Goal: Navigation & Orientation: Find specific page/section

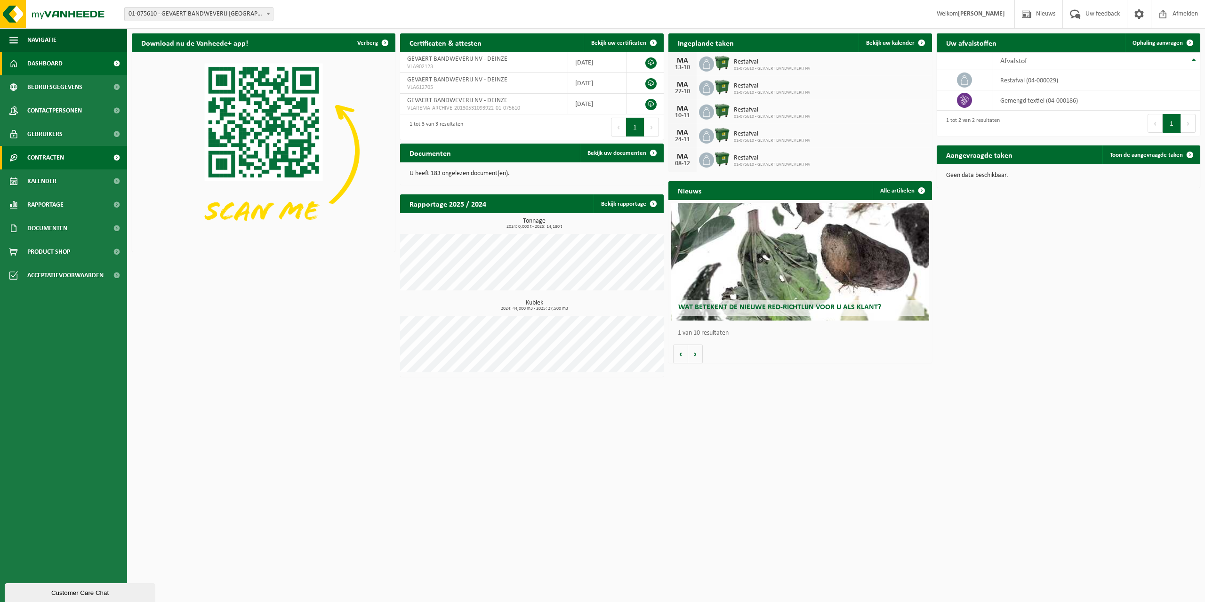
click at [34, 165] on span "Contracten" at bounding box center [45, 158] width 37 height 24
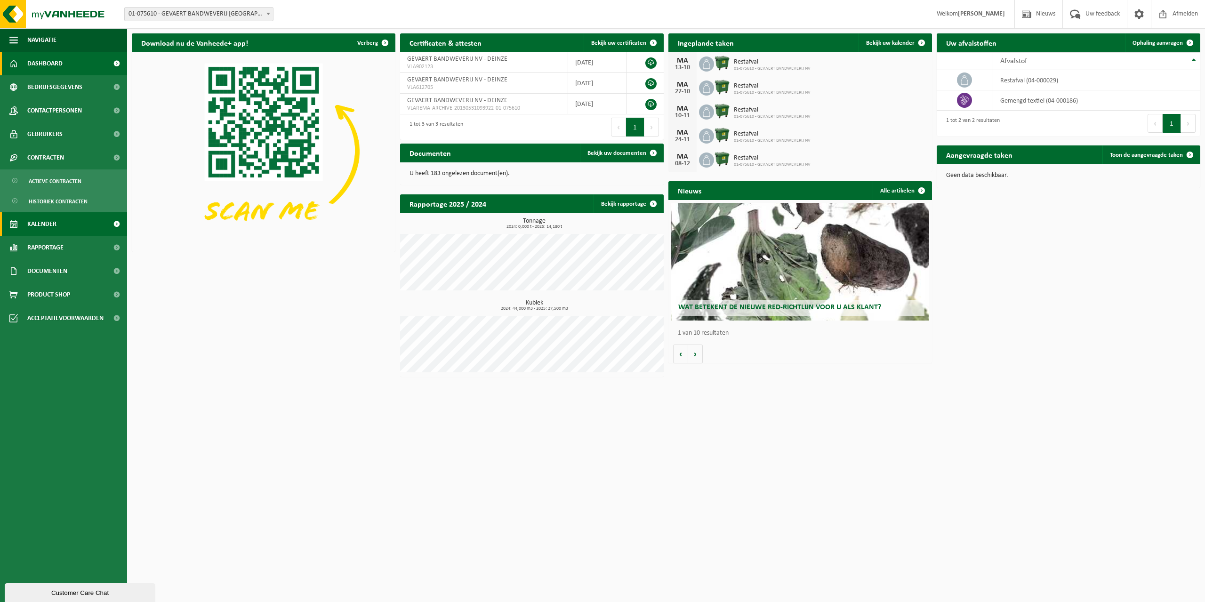
click at [60, 225] on link "Kalender" at bounding box center [63, 224] width 127 height 24
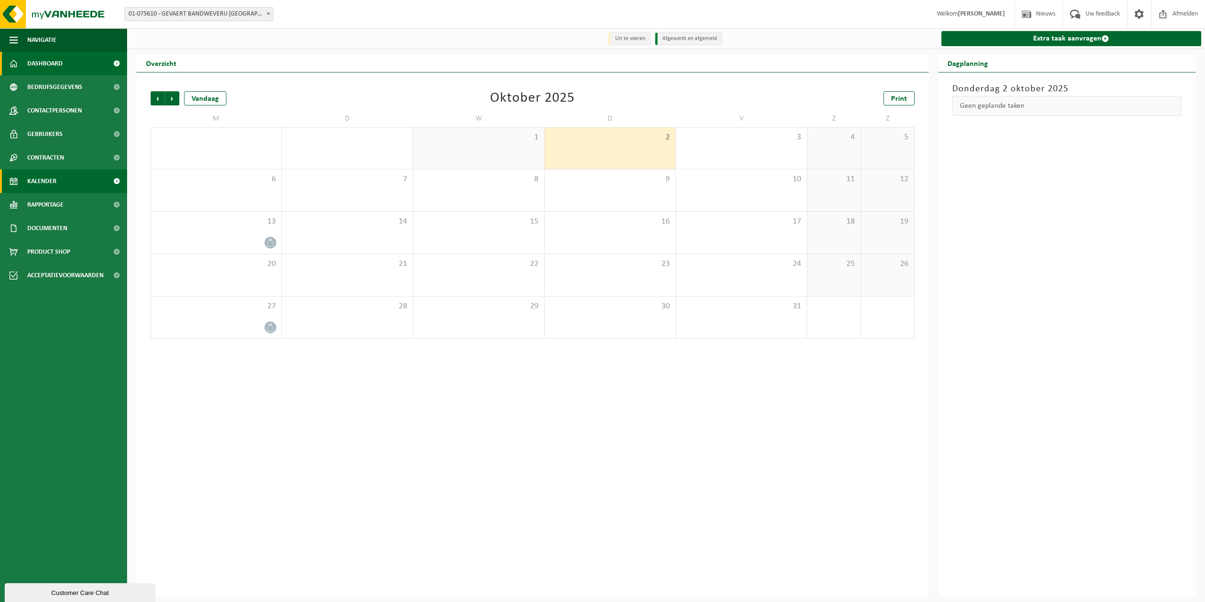
click at [73, 67] on link "Dashboard" at bounding box center [63, 64] width 127 height 24
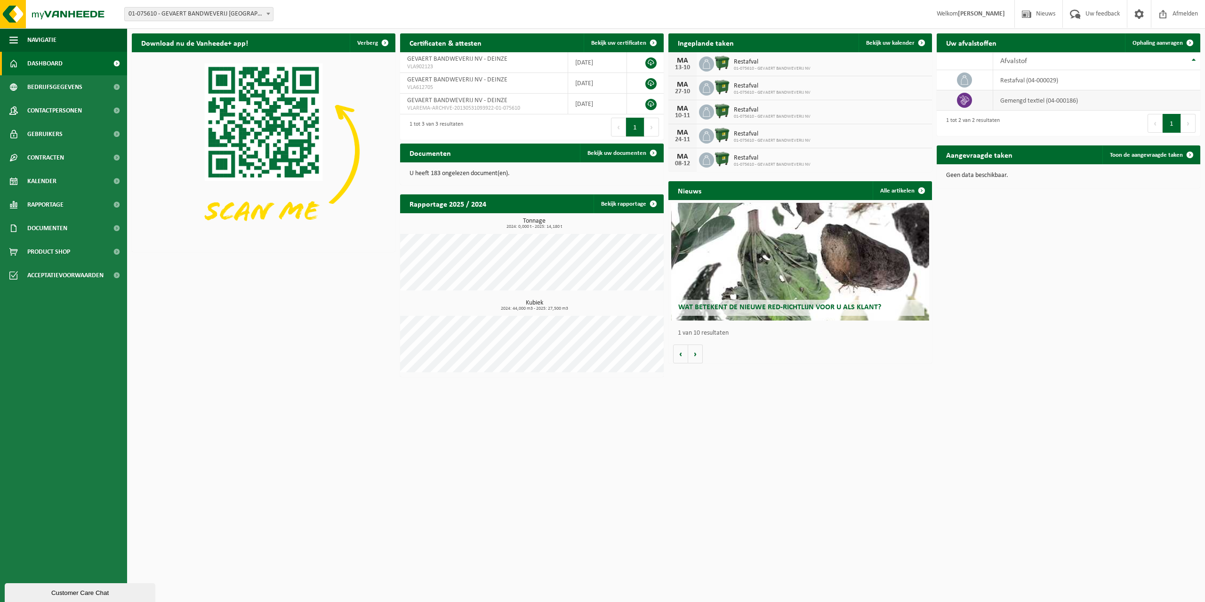
click at [1045, 103] on td "gemengd textiel (04-000186)" at bounding box center [1096, 100] width 207 height 20
click at [977, 100] on td at bounding box center [965, 100] width 56 height 20
click at [1187, 36] on span at bounding box center [1189, 42] width 19 height 19
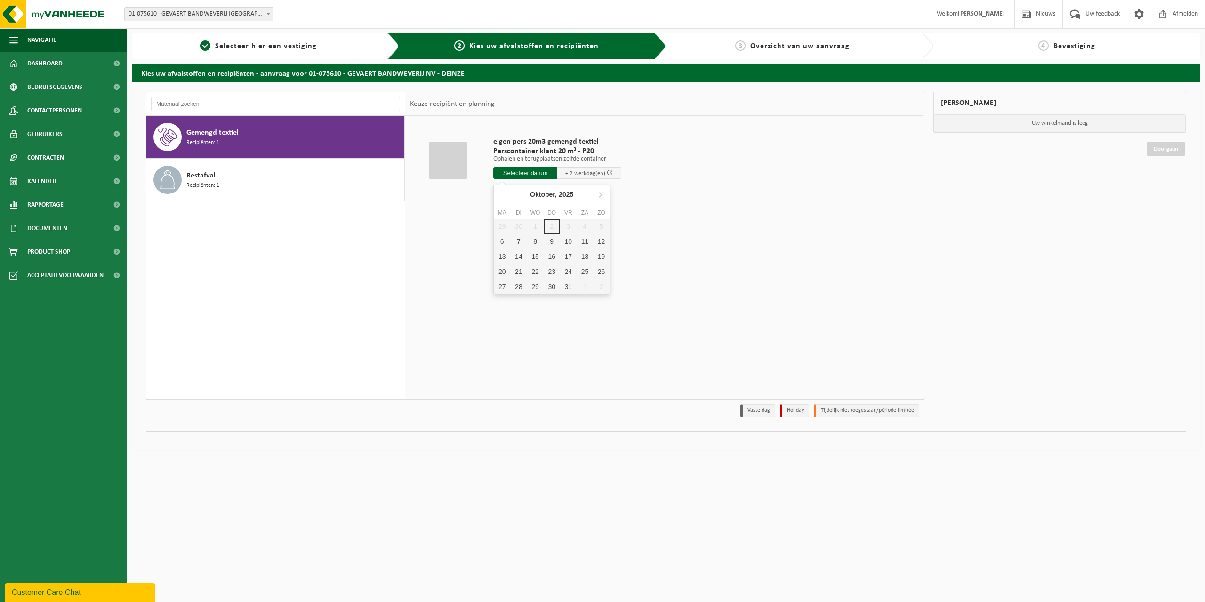
click at [522, 174] on input "text" at bounding box center [525, 173] width 64 height 12
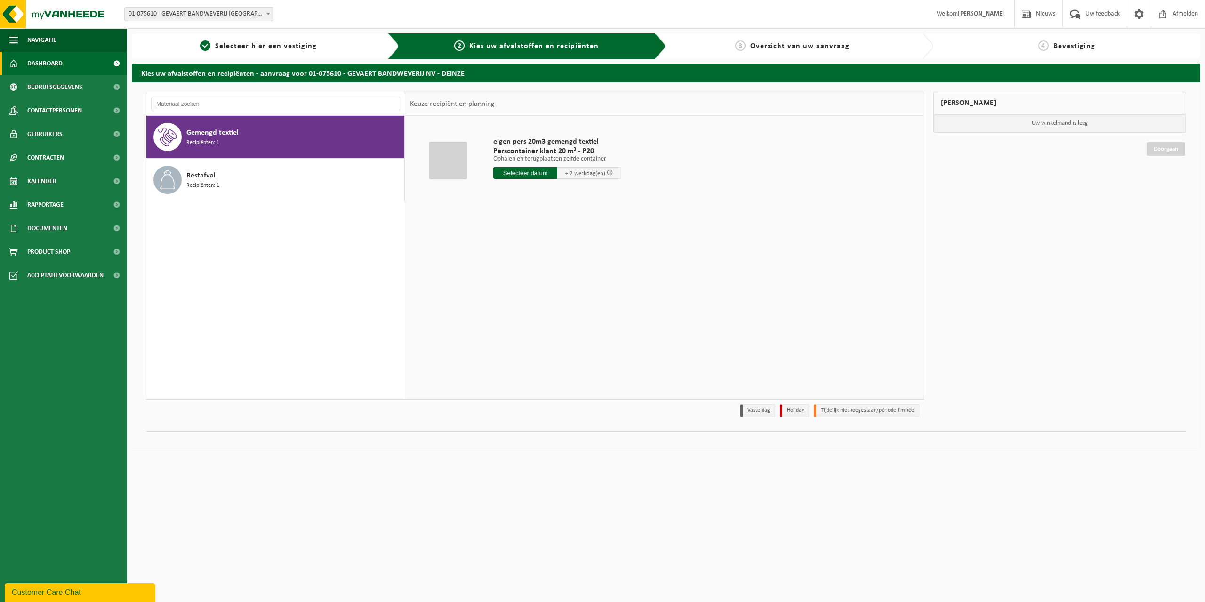
click at [70, 63] on link "Dashboard" at bounding box center [63, 64] width 127 height 24
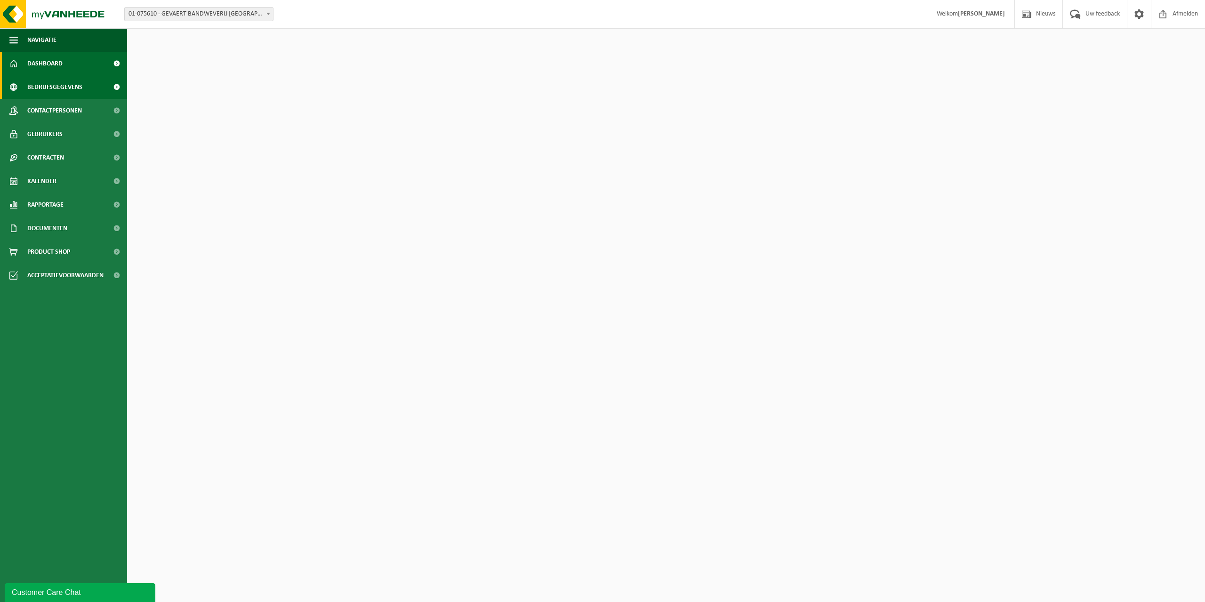
click at [67, 88] on span "Bedrijfsgegevens" at bounding box center [54, 87] width 55 height 24
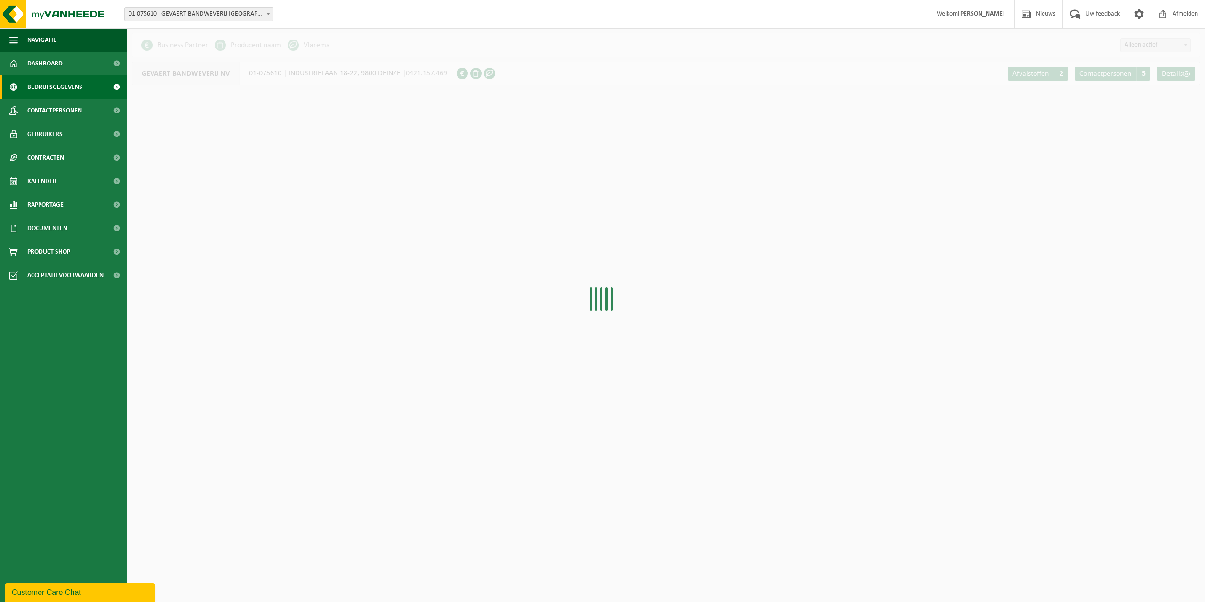
click at [64, 119] on span "Contactpersonen" at bounding box center [54, 111] width 55 height 24
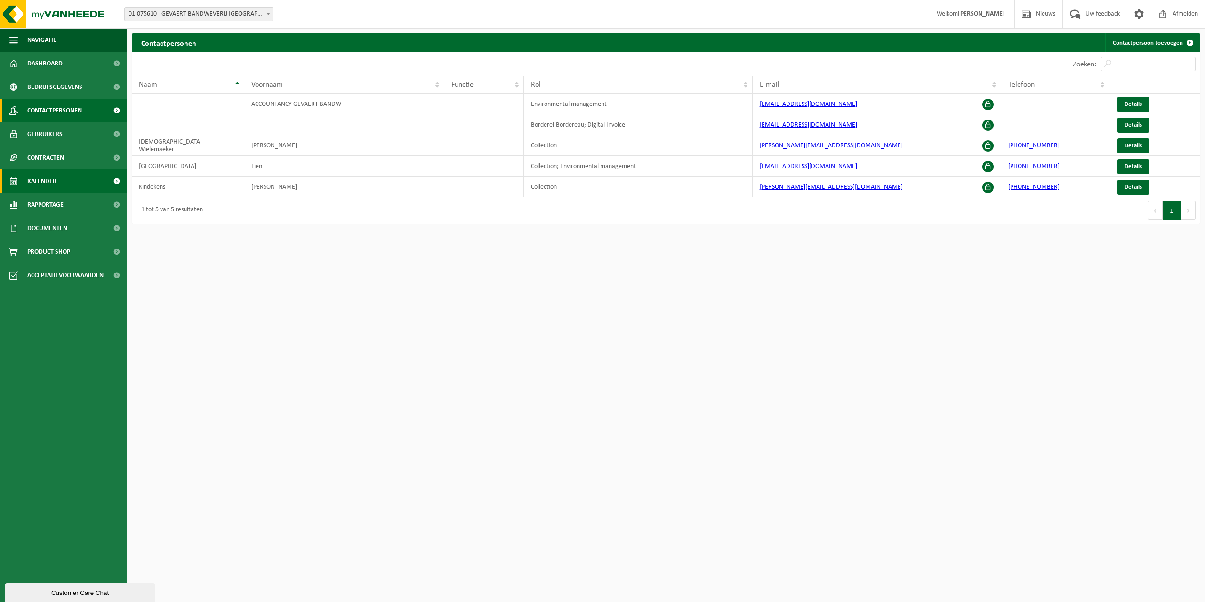
click at [58, 170] on link "Kalender" at bounding box center [63, 181] width 127 height 24
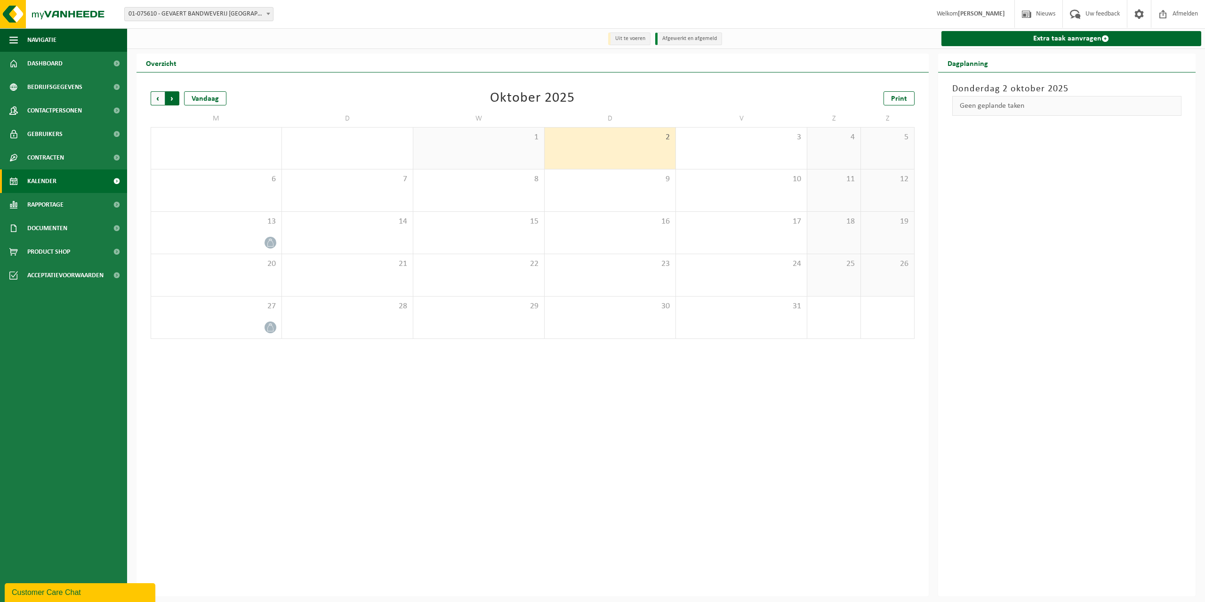
click at [161, 97] on span "Vorige" at bounding box center [158, 98] width 14 height 14
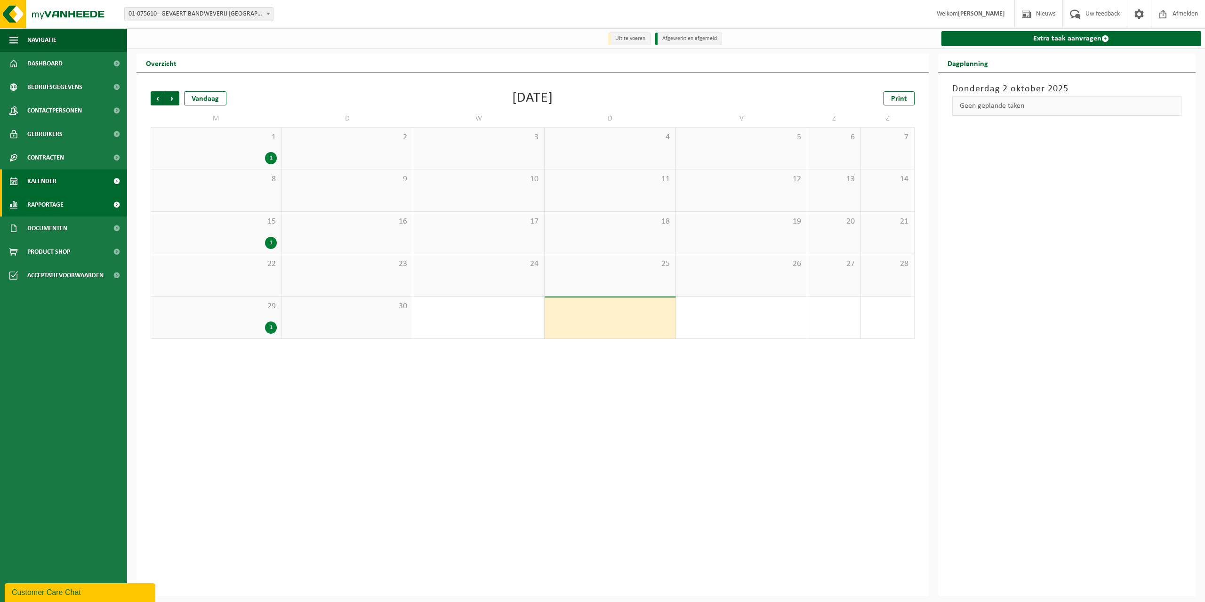
click at [26, 198] on link "Rapportage" at bounding box center [63, 205] width 127 height 24
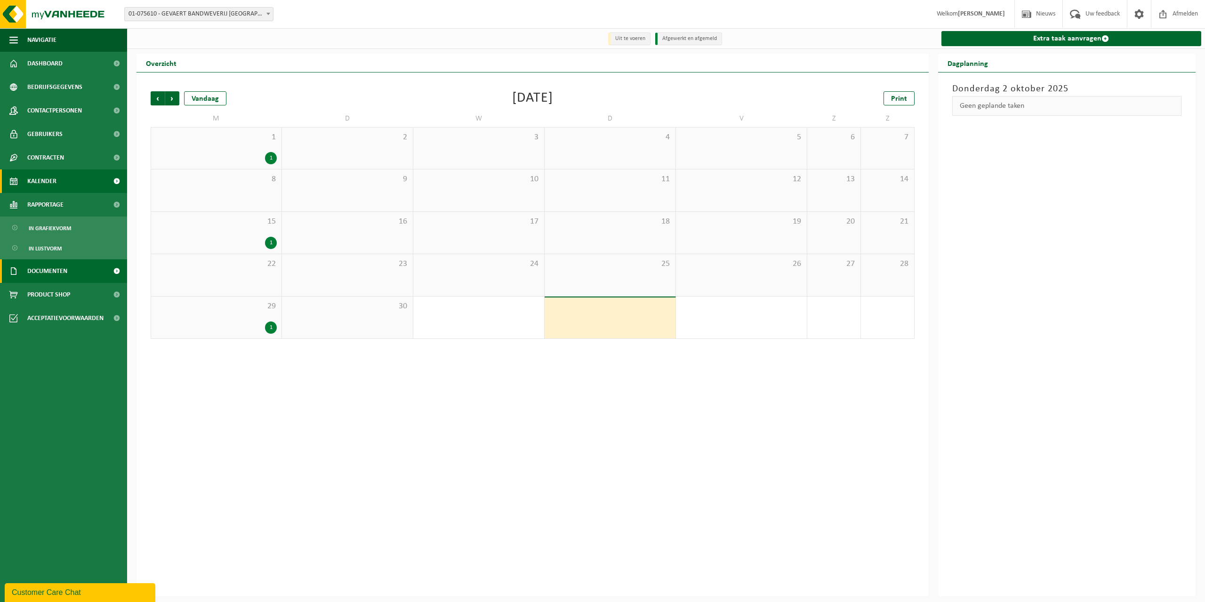
click at [61, 277] on span "Documenten" at bounding box center [47, 271] width 40 height 24
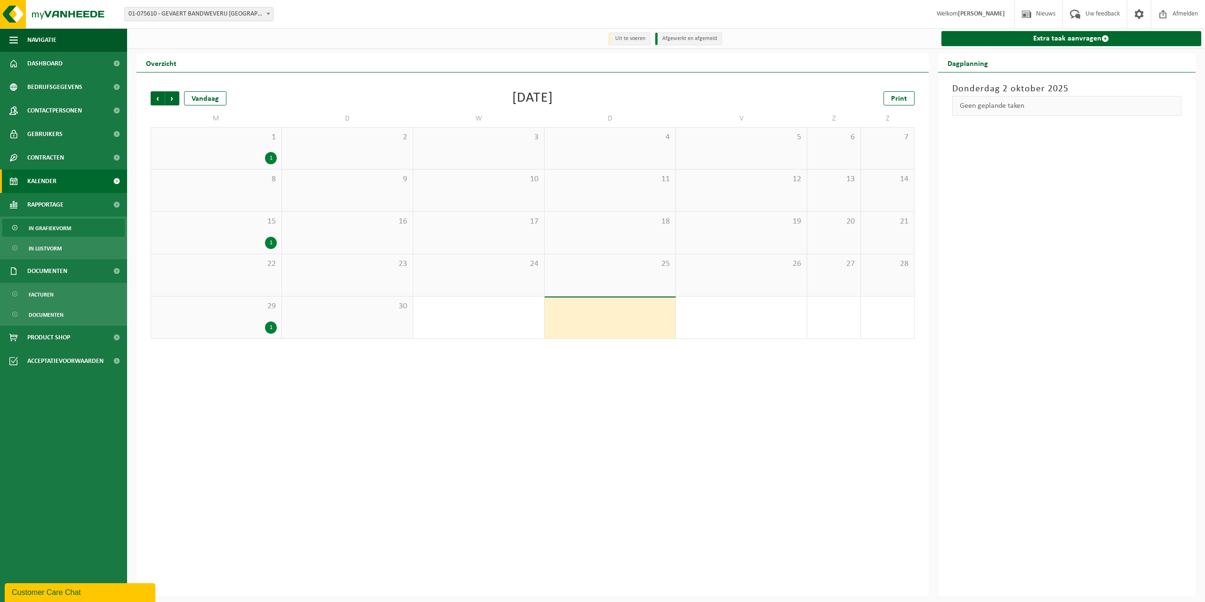
click at [73, 225] on link "In grafiekvorm" at bounding box center [63, 228] width 122 height 18
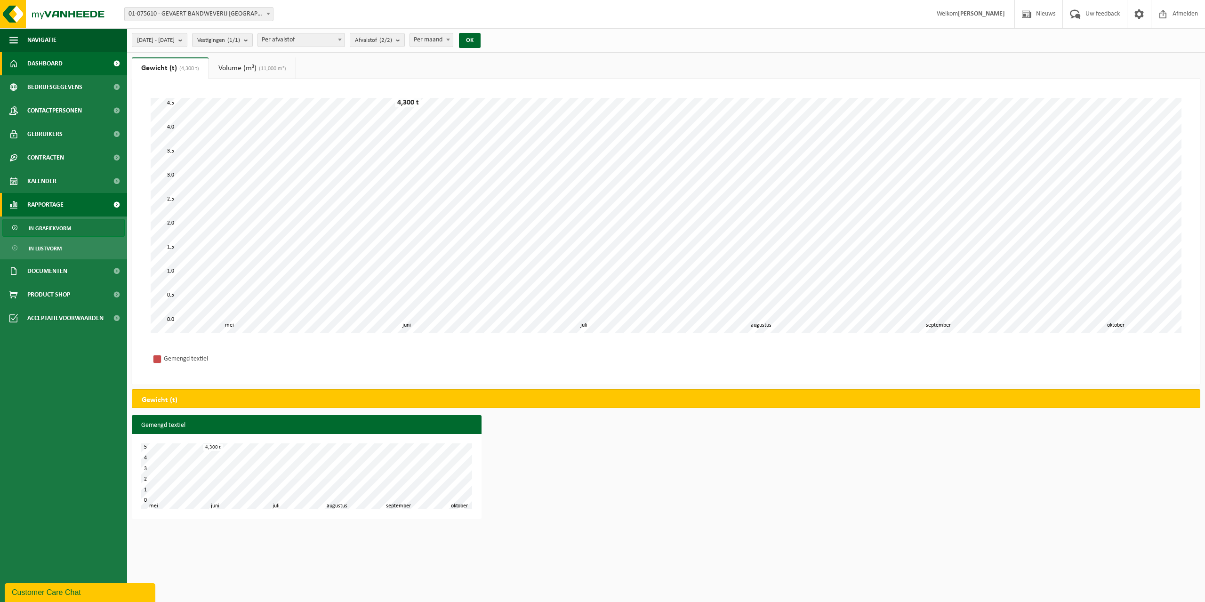
click at [60, 60] on span "Dashboard" at bounding box center [44, 64] width 35 height 24
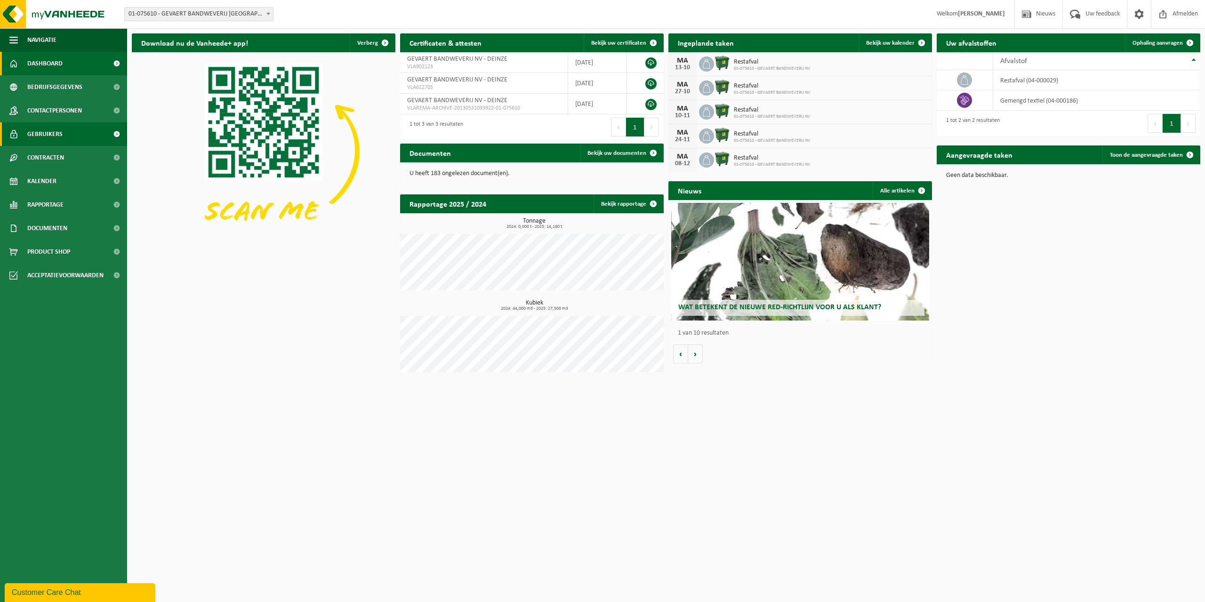
click at [56, 137] on span "Gebruikers" at bounding box center [44, 134] width 35 height 24
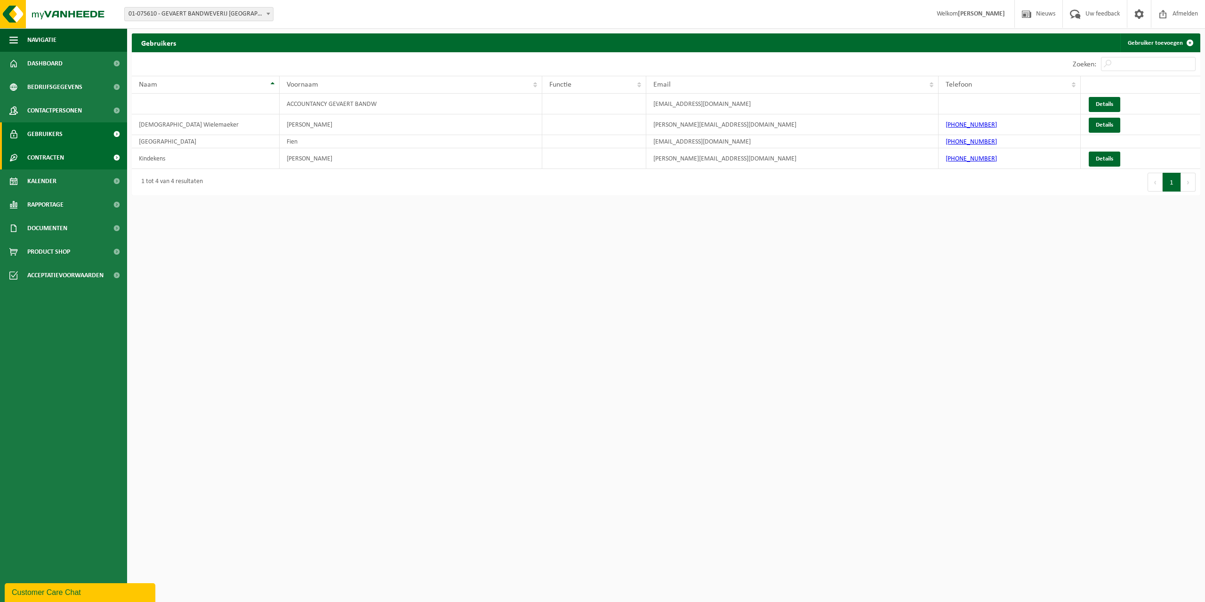
click at [65, 163] on link "Contracten" at bounding box center [63, 158] width 127 height 24
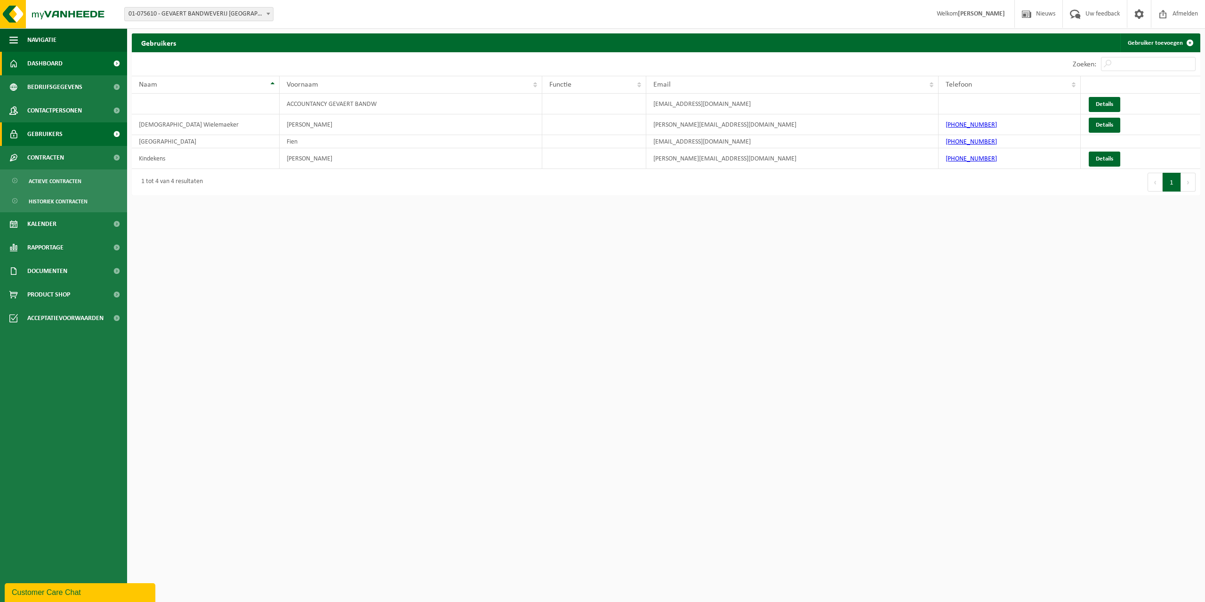
click at [55, 66] on span "Dashboard" at bounding box center [44, 64] width 35 height 24
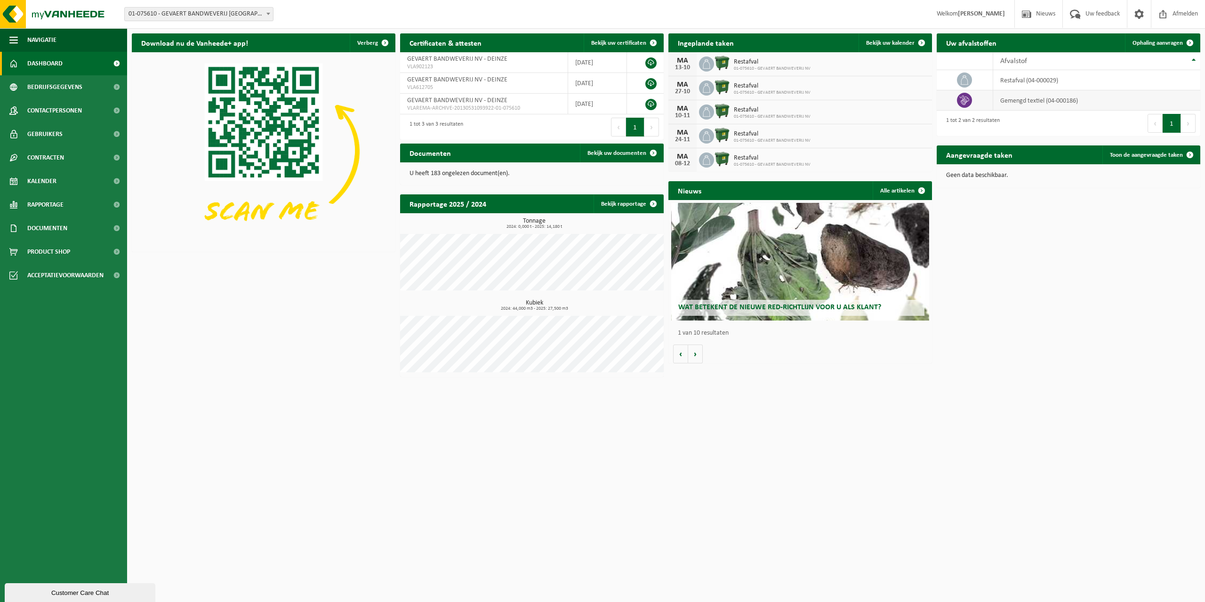
click at [1020, 93] on td "gemengd textiel (04-000186)" at bounding box center [1096, 100] width 207 height 20
click at [964, 102] on icon at bounding box center [964, 100] width 9 height 9
drag, startPoint x: 1113, startPoint y: 99, endPoint x: 1003, endPoint y: 111, distance: 110.8
click at [1092, 101] on td "gemengd textiel (04-000186)" at bounding box center [1096, 100] width 207 height 20
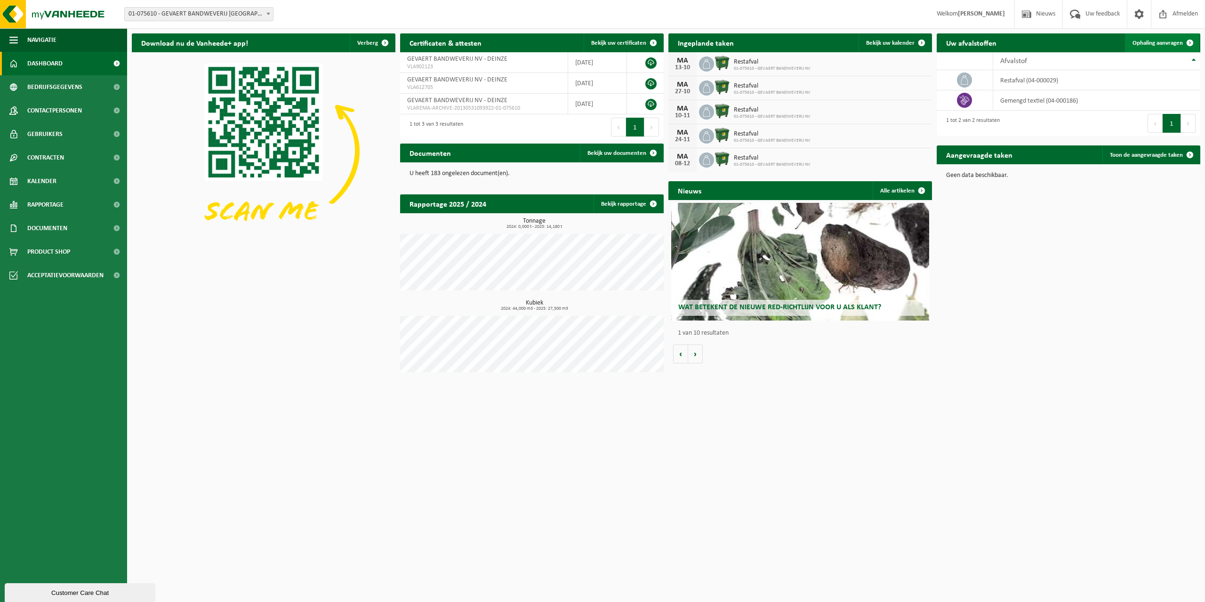
click at [1187, 38] on span at bounding box center [1189, 42] width 19 height 19
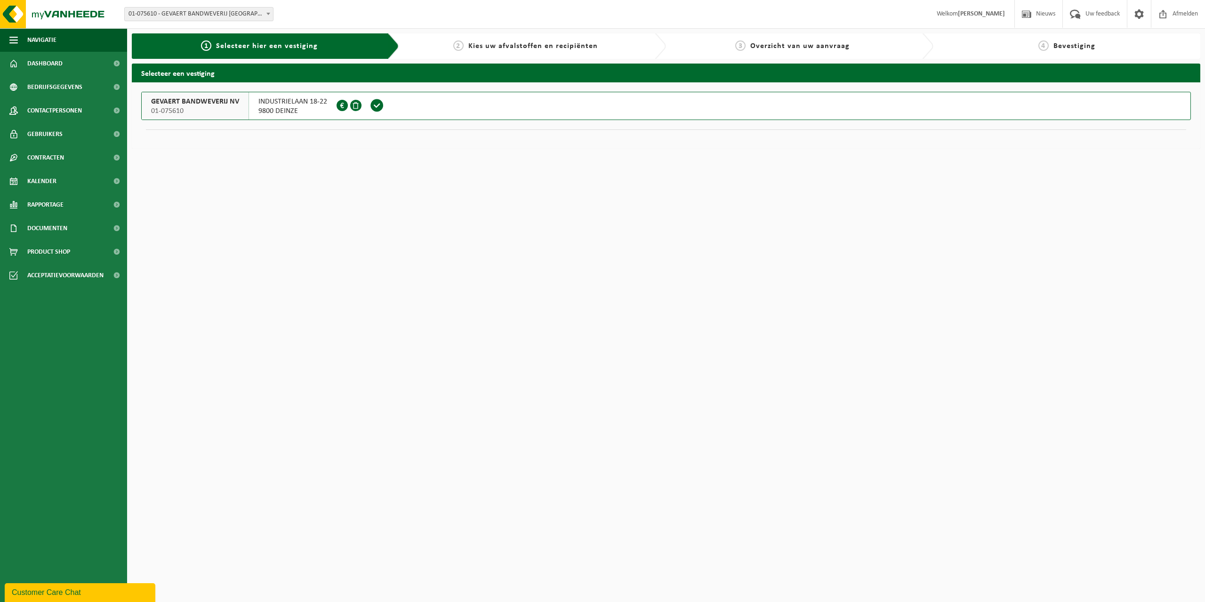
click at [228, 115] on span "01-075610" at bounding box center [195, 110] width 88 height 9
click at [226, 99] on span "GEVAERT BANDWEVERIJ NV" at bounding box center [195, 101] width 88 height 9
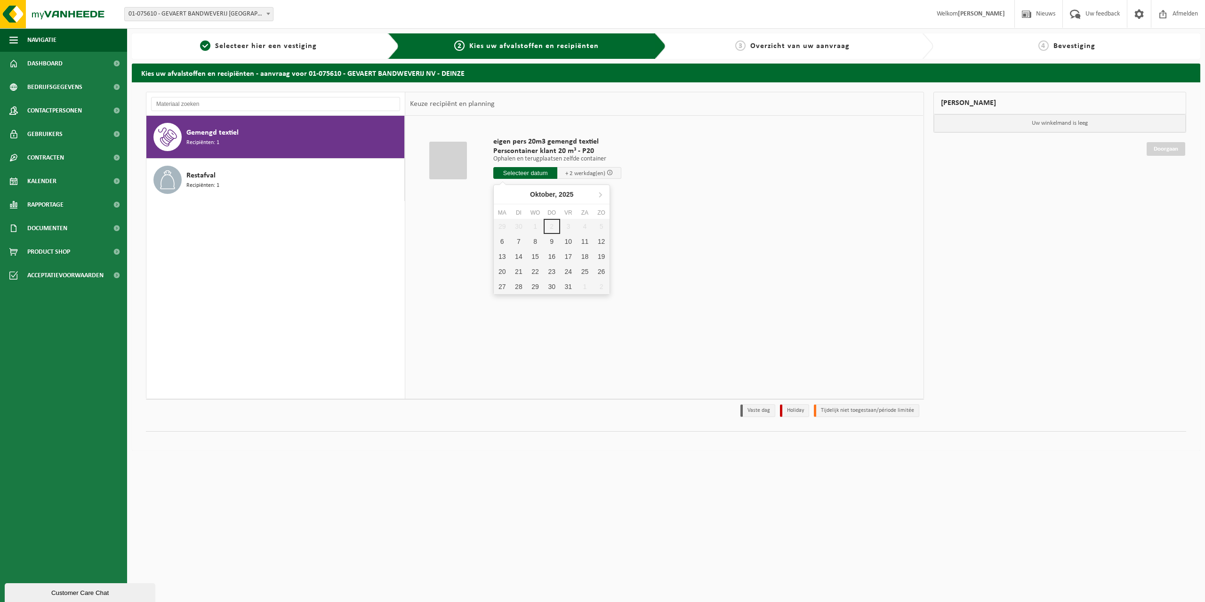
click at [549, 172] on input "text" at bounding box center [525, 173] width 64 height 12
click at [549, 228] on div "29 30 1 2 3 4 5 6 7 8 9 10 11 12 13 14 15 16 17 18 19 20 21 22 23 24 25 26 27 2…" at bounding box center [552, 256] width 116 height 75
click at [500, 242] on div "6" at bounding box center [502, 241] width 16 height 15
type input "Van 2025-10-06"
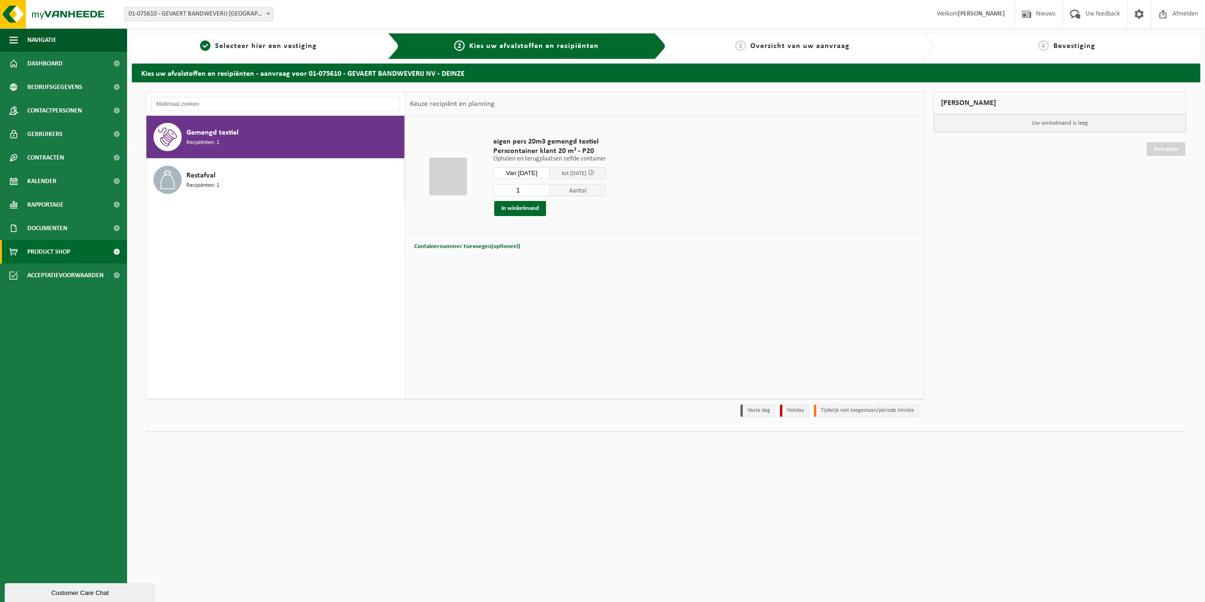
click at [89, 250] on link "Product Shop" at bounding box center [63, 252] width 127 height 24
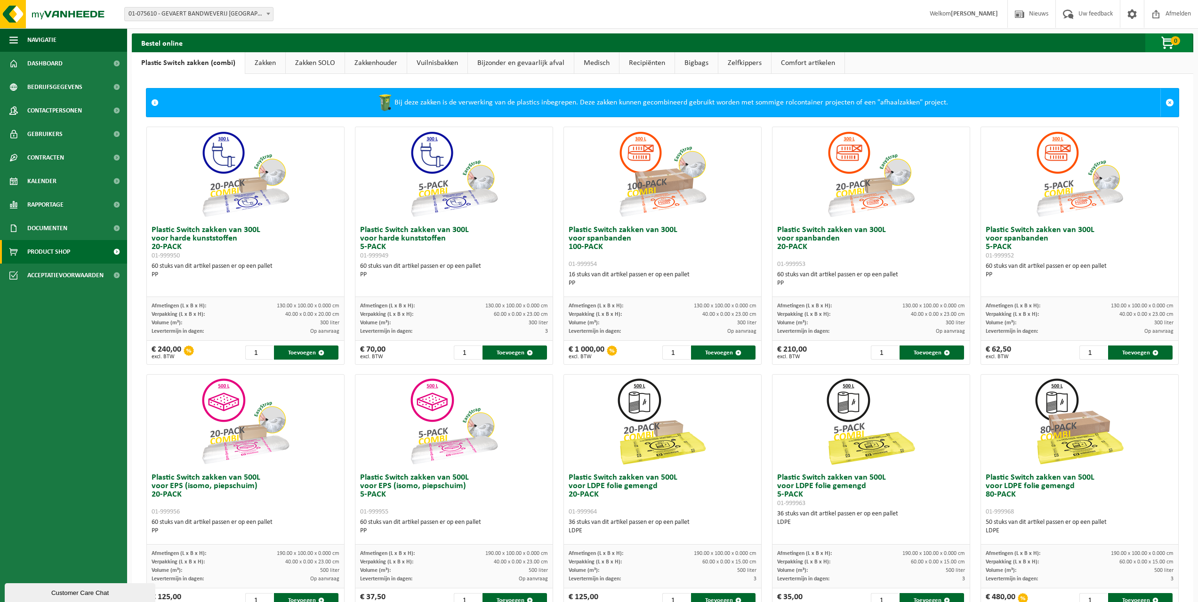
click at [1176, 46] on span "button" at bounding box center [1168, 43] width 47 height 19
click at [1053, 63] on h2 "Uw winkelmandje is momenteel leeg." at bounding box center [1083, 67] width 146 height 21
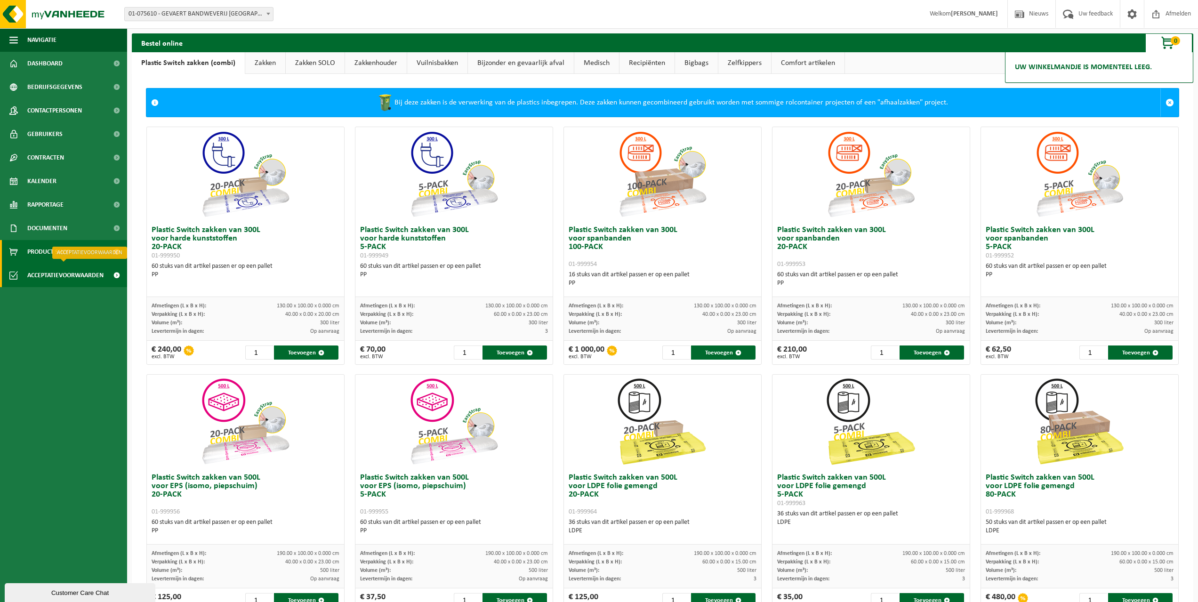
click at [78, 281] on span "Acceptatievoorwaarden" at bounding box center [65, 276] width 76 height 24
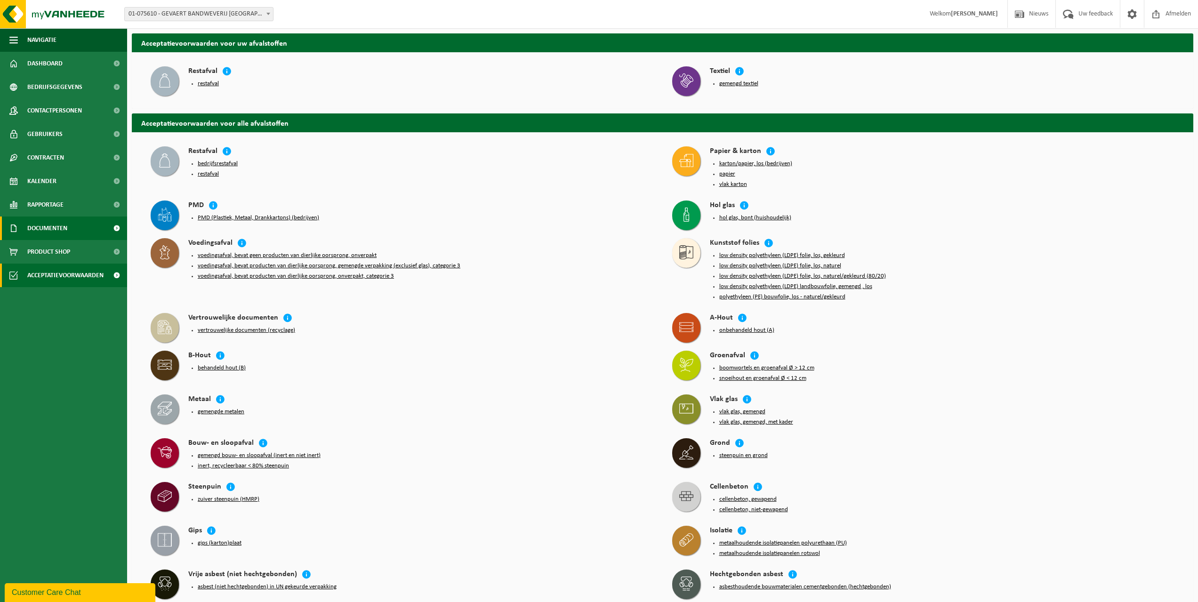
click at [61, 231] on span "Documenten" at bounding box center [47, 229] width 40 height 24
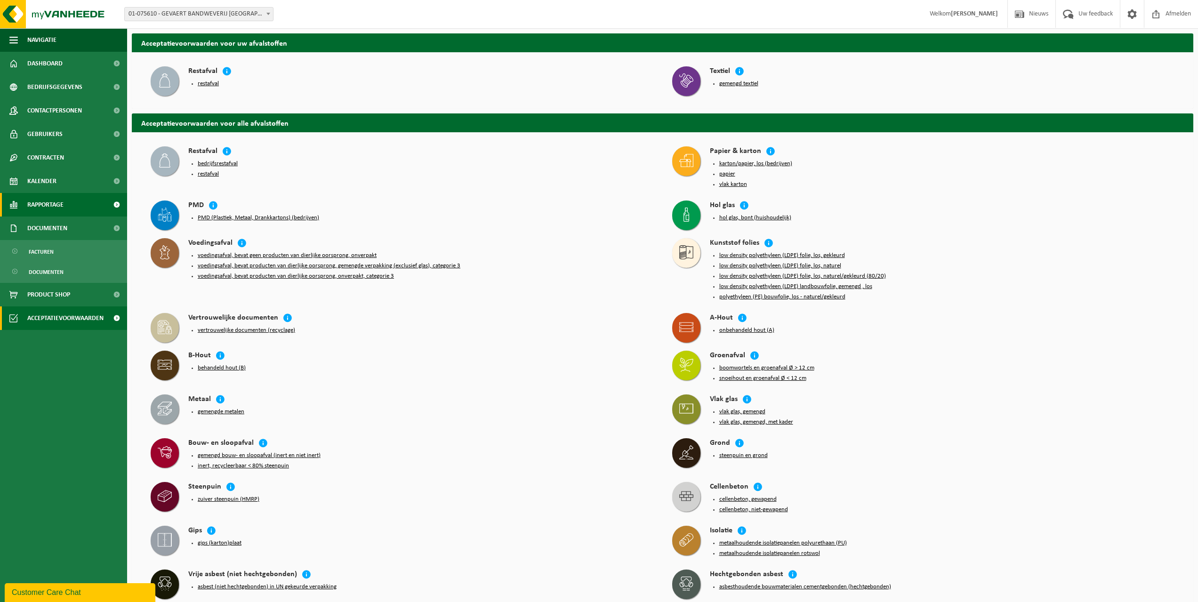
click at [85, 200] on link "Rapportage" at bounding box center [63, 205] width 127 height 24
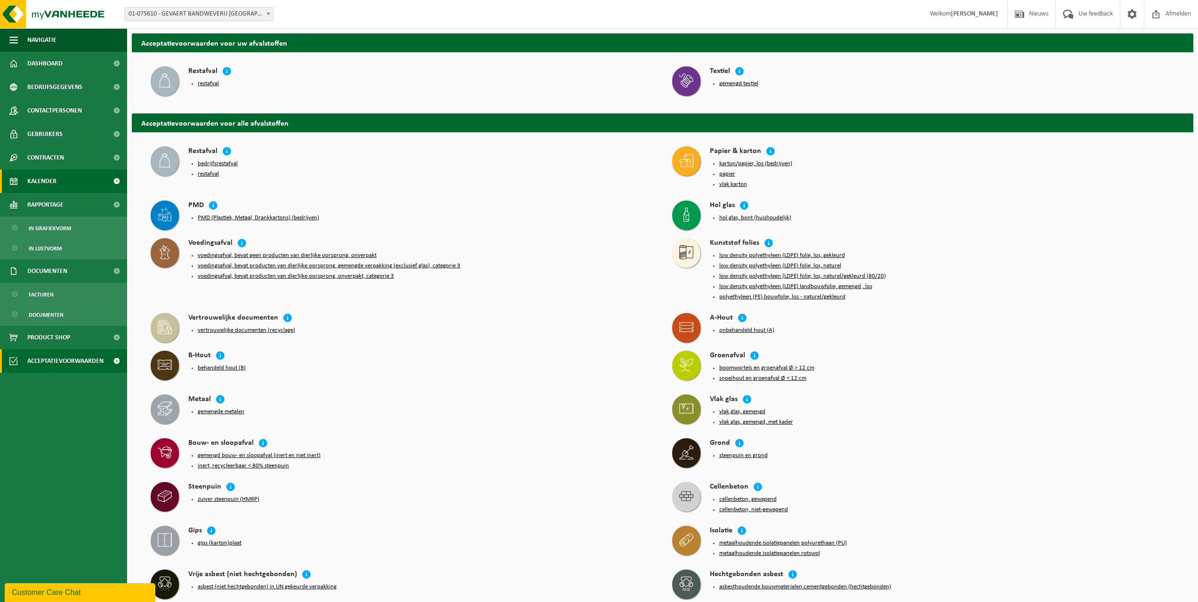
click at [84, 180] on link "Kalender" at bounding box center [63, 181] width 127 height 24
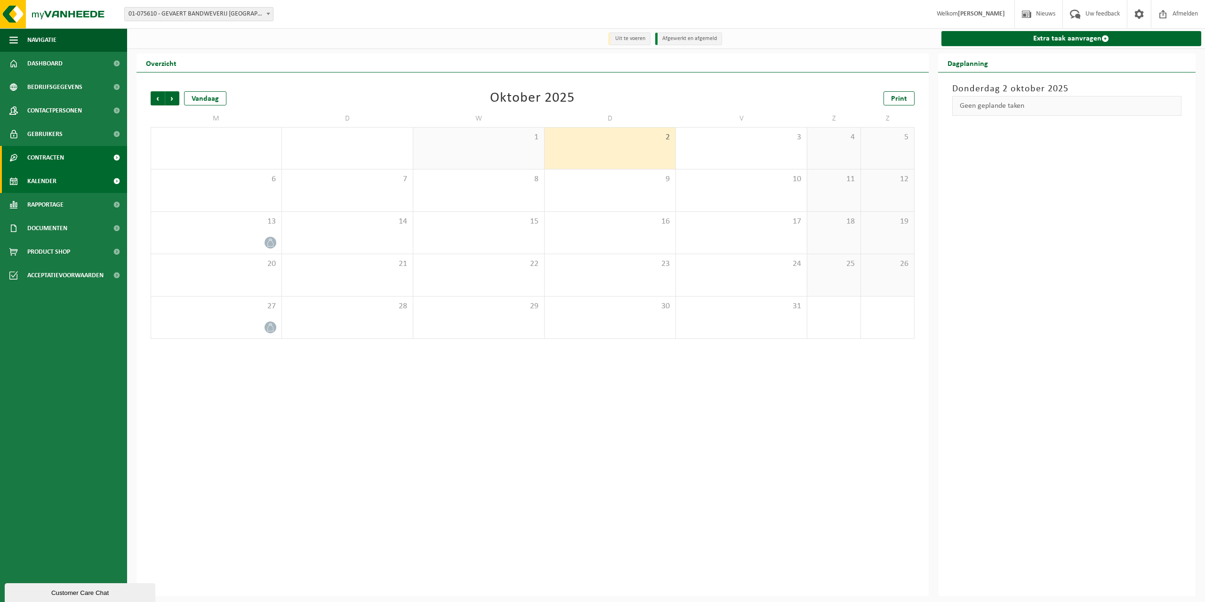
click at [71, 162] on link "Contracten" at bounding box center [63, 158] width 127 height 24
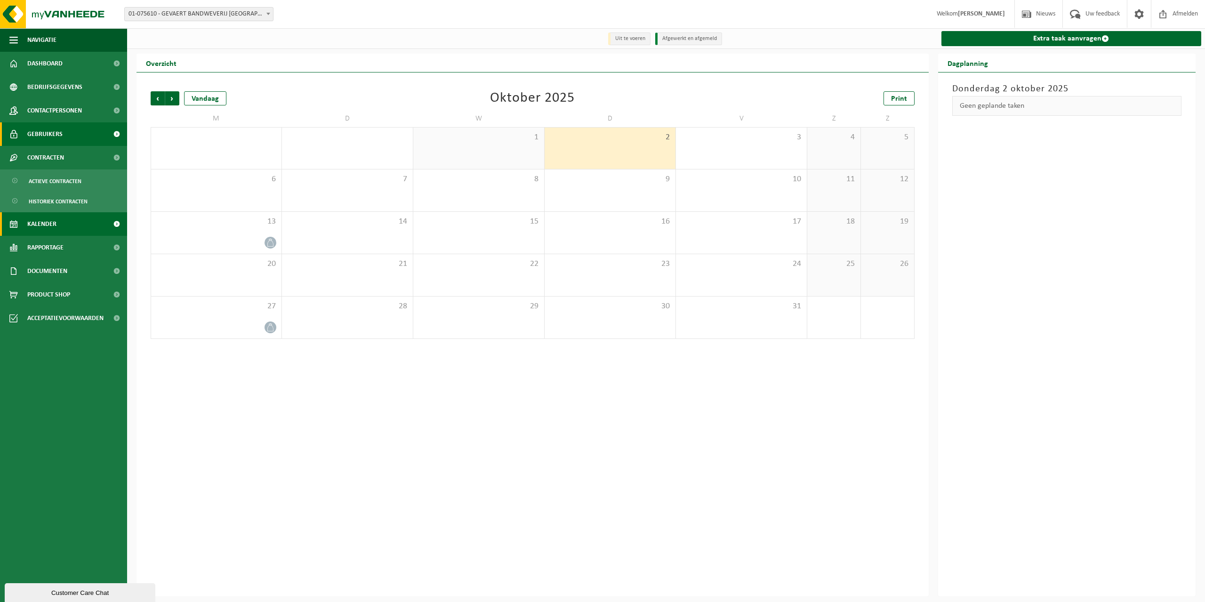
click at [75, 136] on link "Gebruikers" at bounding box center [63, 134] width 127 height 24
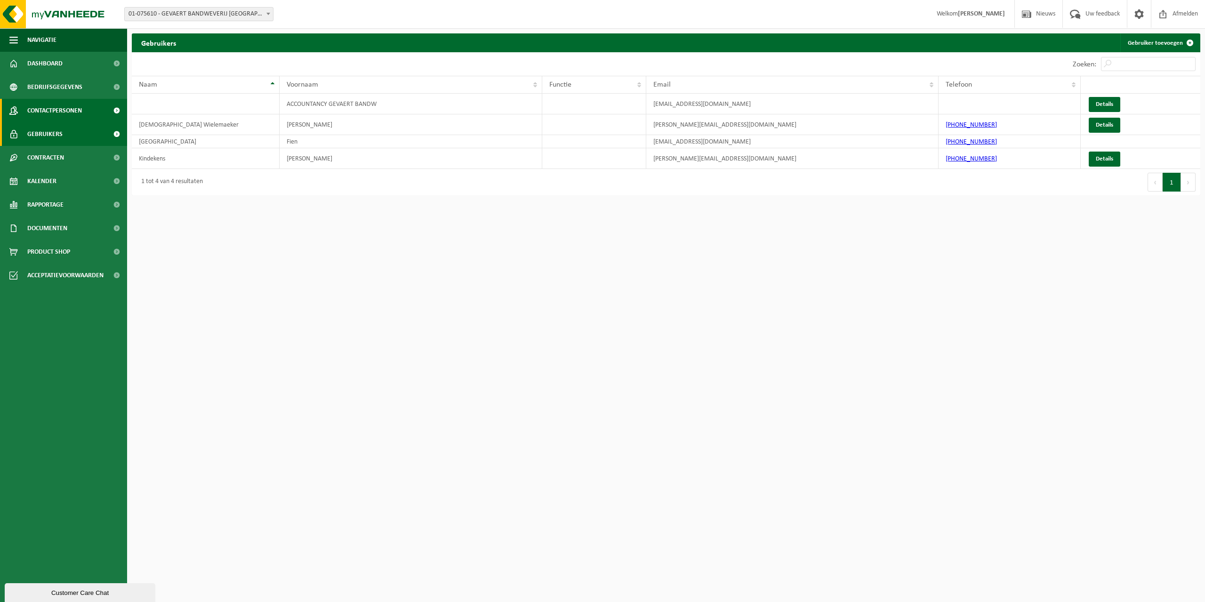
click at [88, 113] on link "Contactpersonen" at bounding box center [63, 111] width 127 height 24
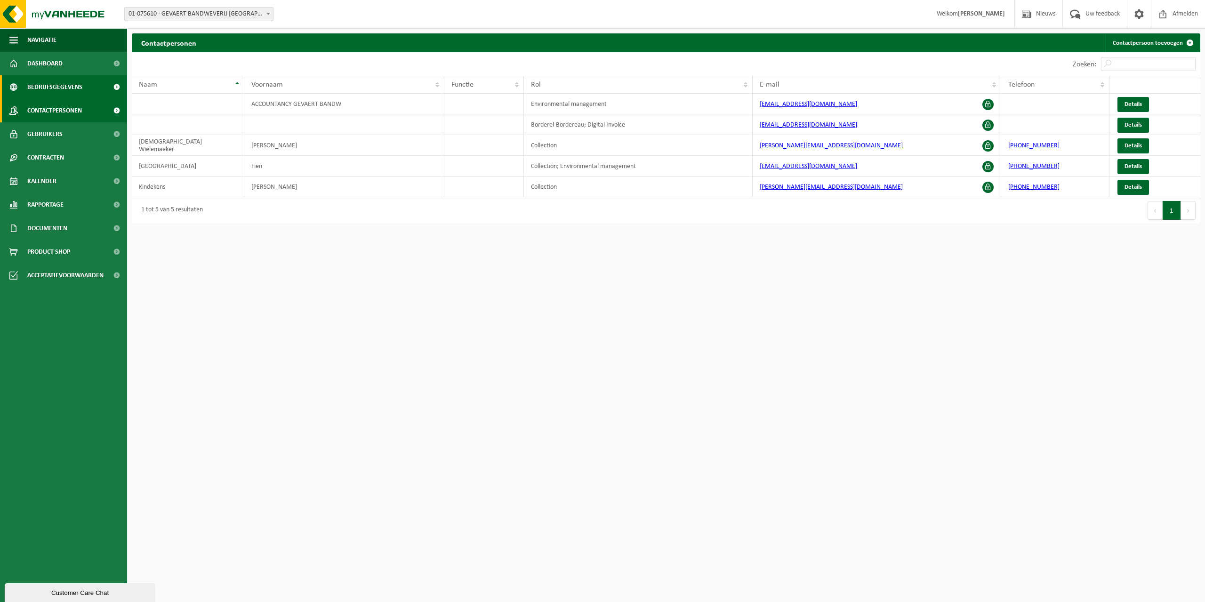
click at [88, 89] on link "Bedrijfsgegevens" at bounding box center [63, 87] width 127 height 24
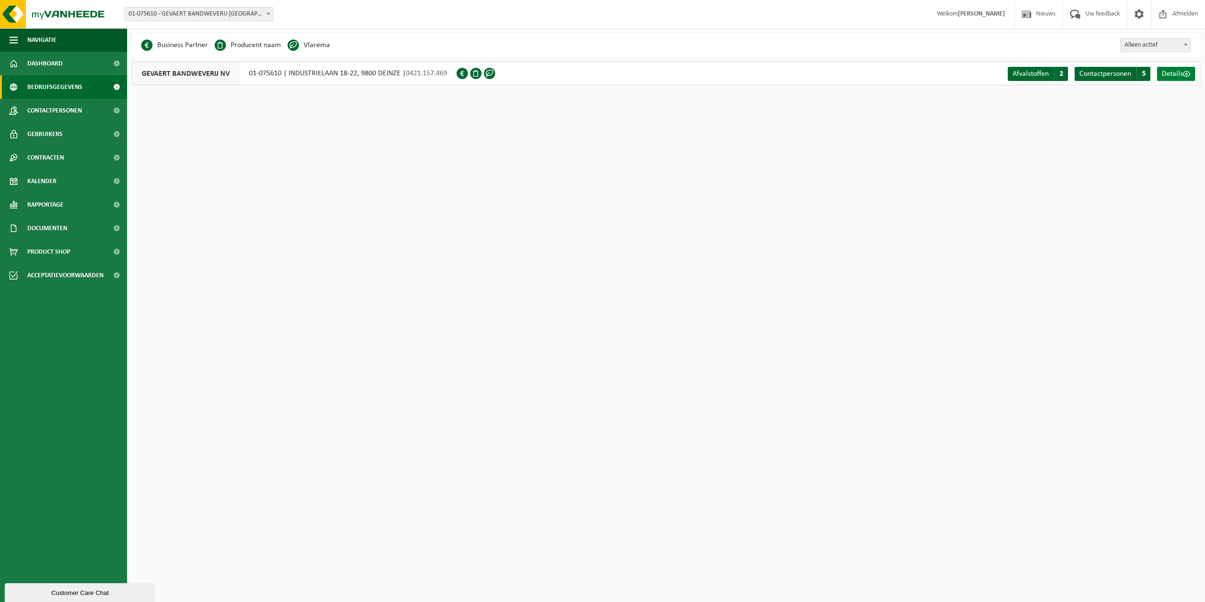
click at [1186, 80] on link "Details" at bounding box center [1176, 74] width 38 height 14
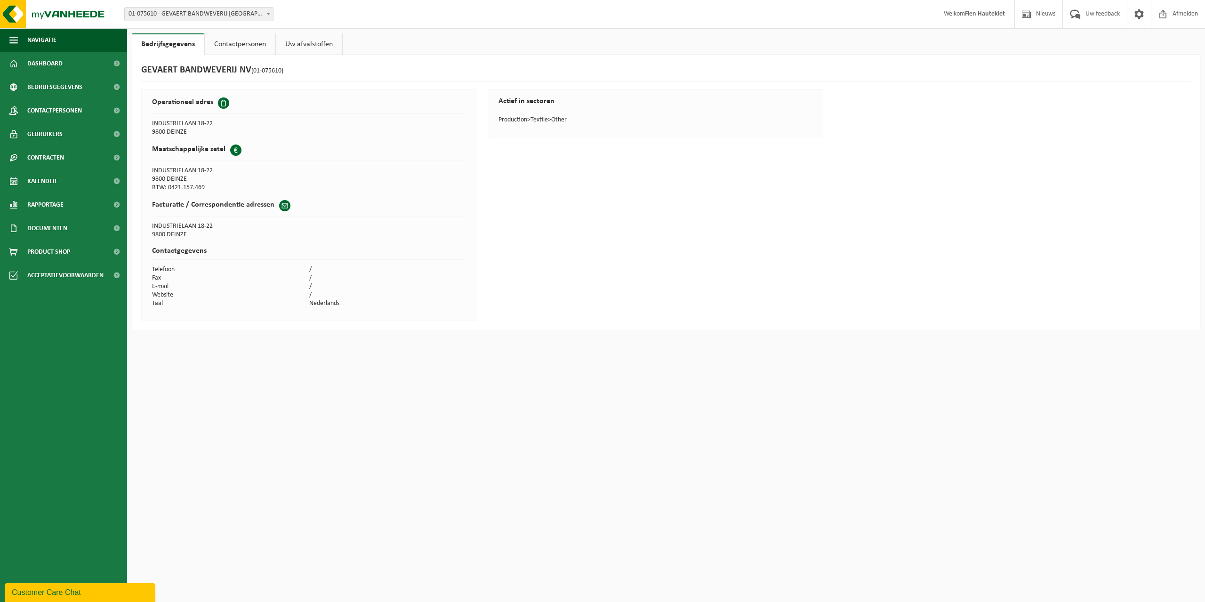
click at [250, 41] on link "Contactpersonen" at bounding box center [240, 44] width 71 height 22
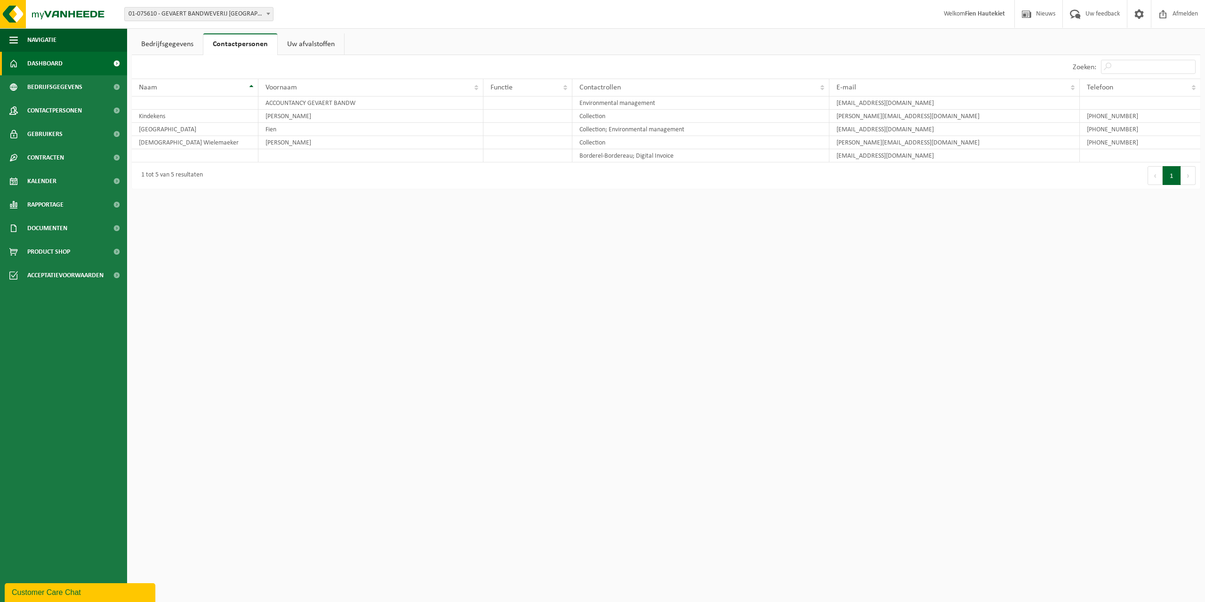
click at [87, 65] on link "Dashboard" at bounding box center [63, 64] width 127 height 24
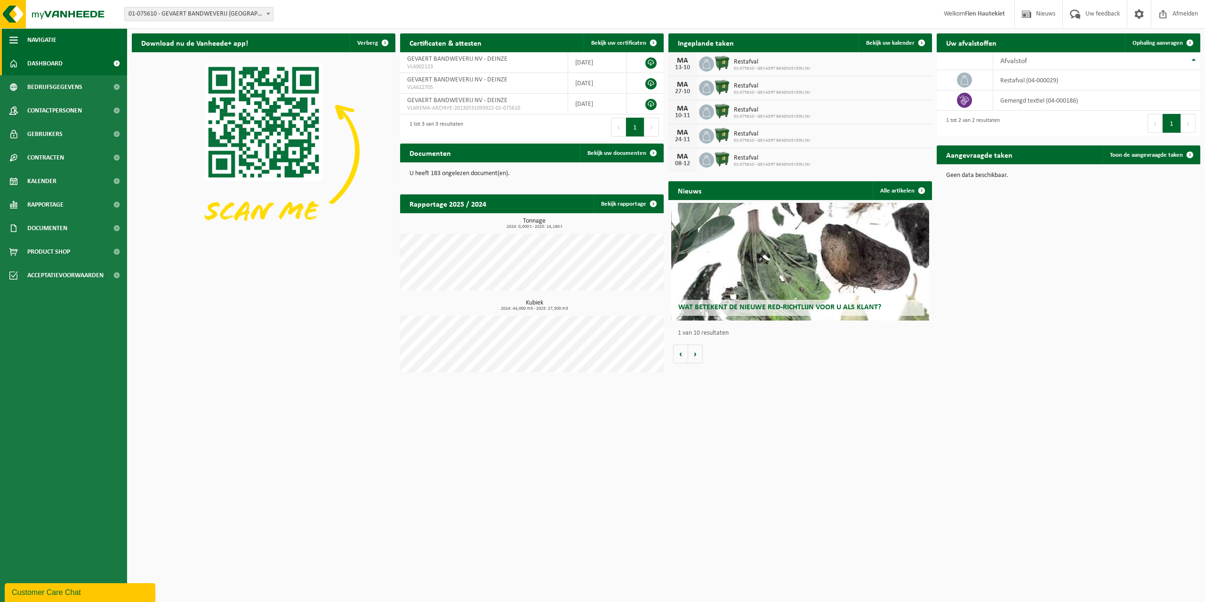
click at [11, 41] on span "button" at bounding box center [13, 40] width 8 height 24
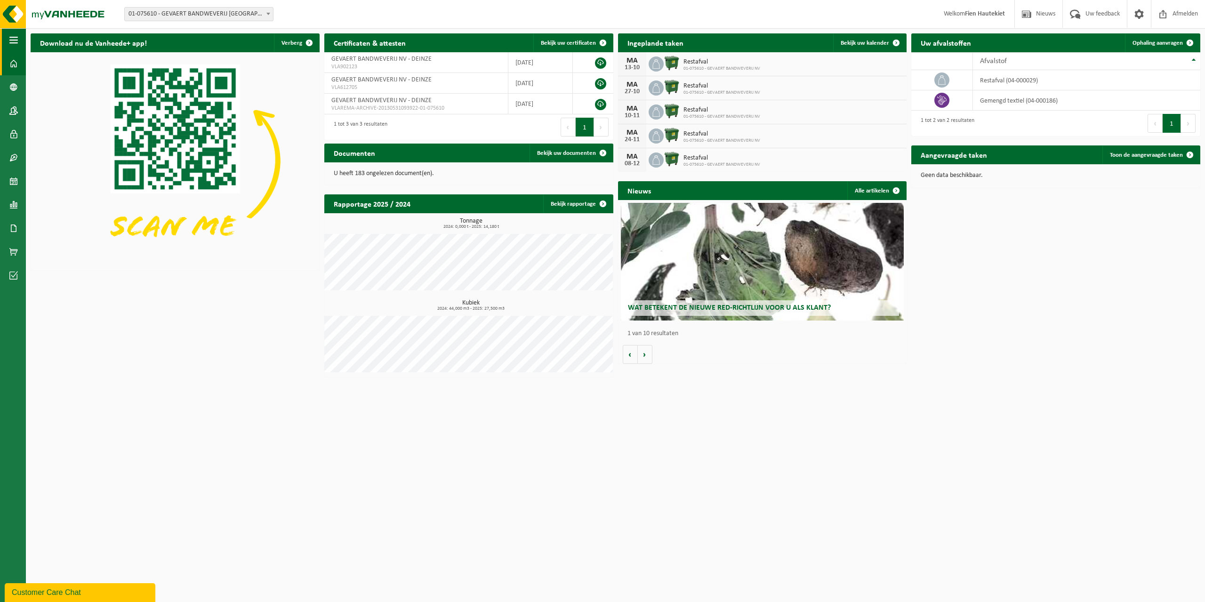
click at [11, 41] on span "button" at bounding box center [13, 40] width 8 height 24
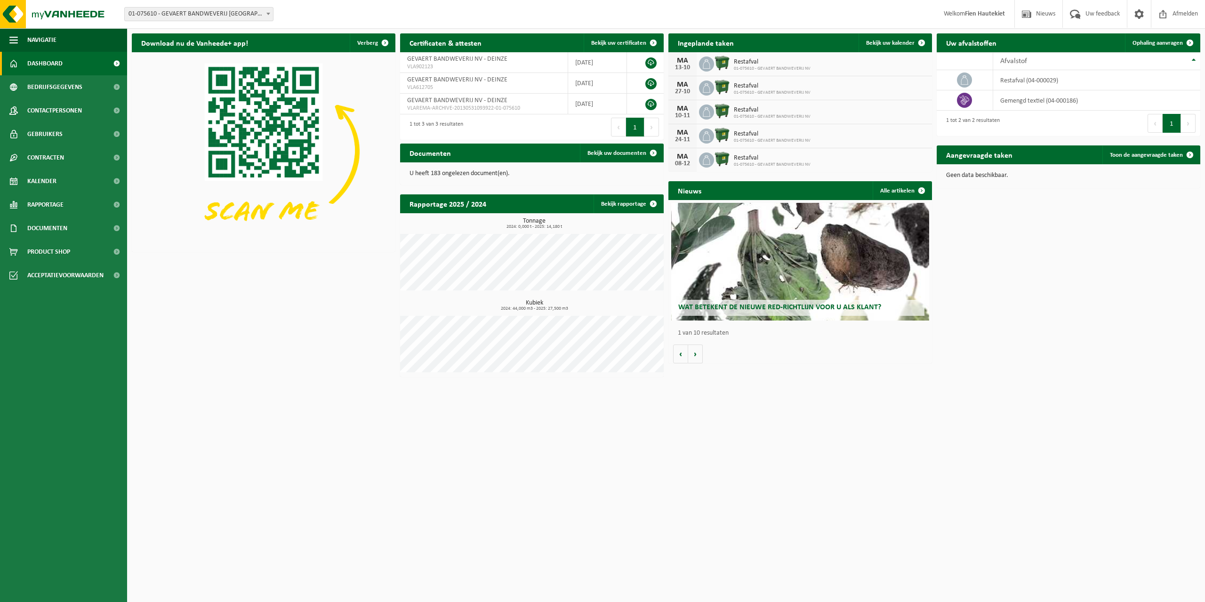
click at [806, 293] on div "Wat betekent de nieuwe RED-richtlijn voor u als klant?" at bounding box center [800, 262] width 258 height 118
